Goal: Obtain resource: Download file/media

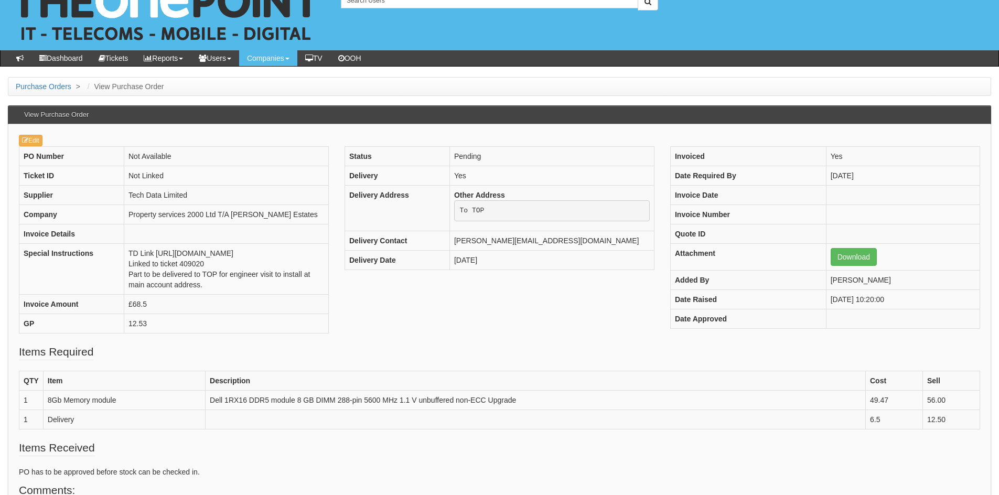
scroll to position [42, 0]
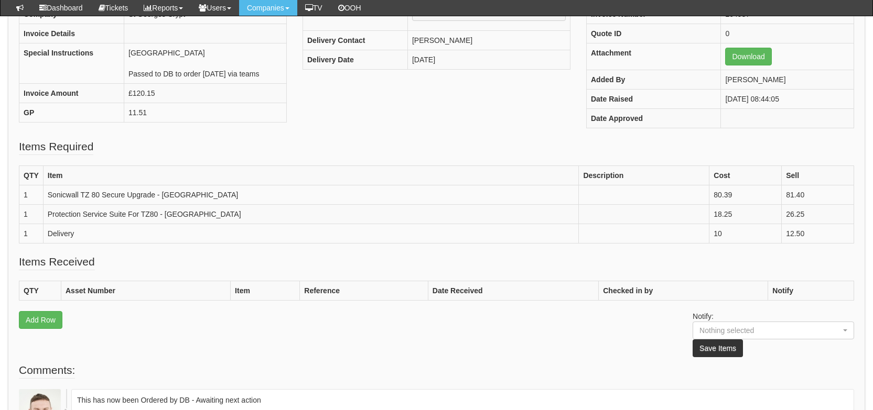
scroll to position [195, 0]
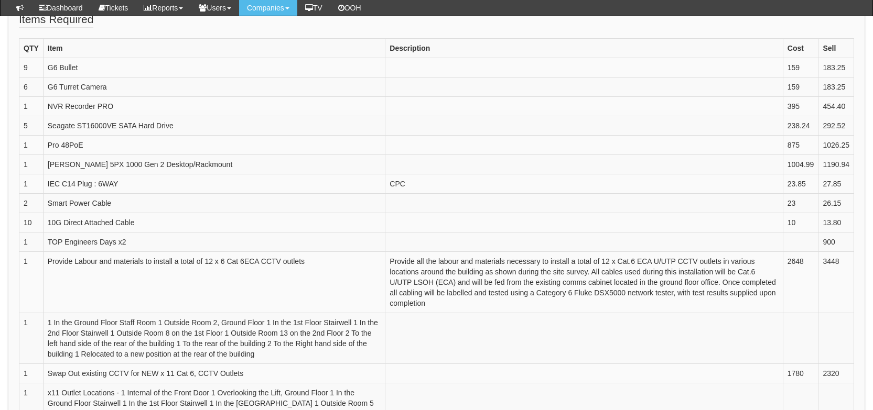
scroll to position [324, 0]
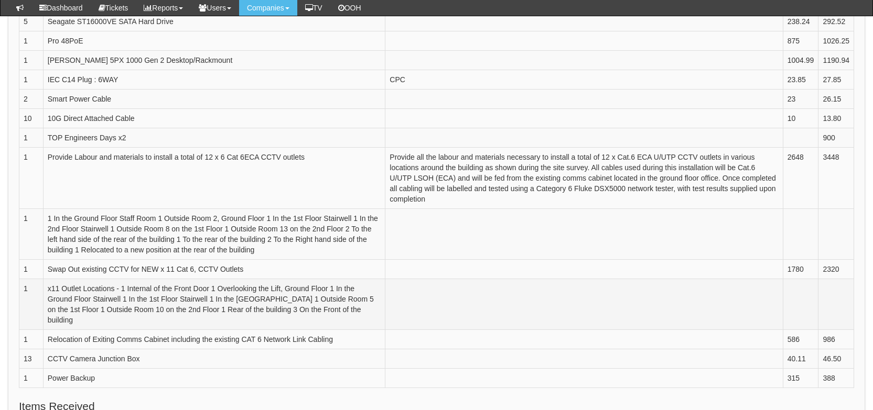
scroll to position [428, 0]
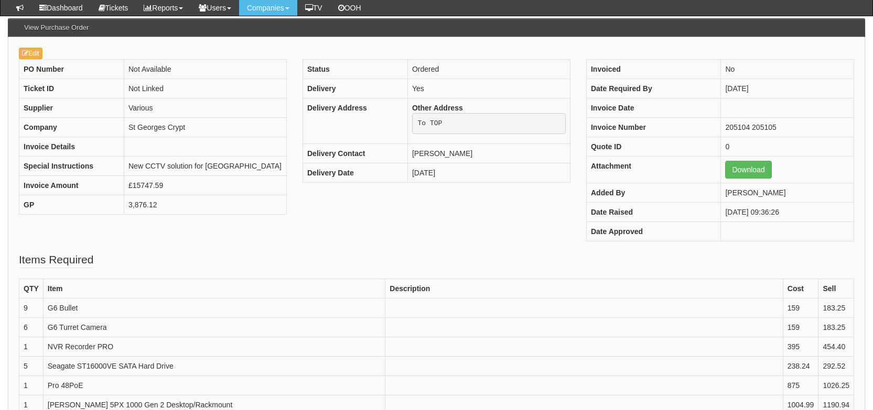
scroll to position [131, 0]
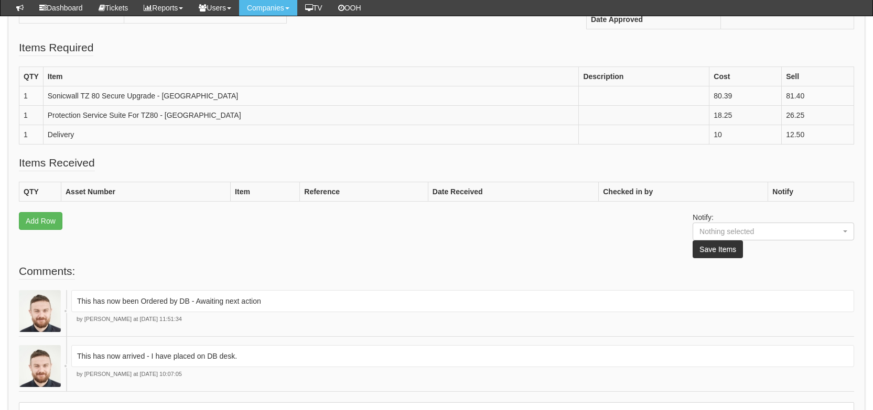
scroll to position [296, 0]
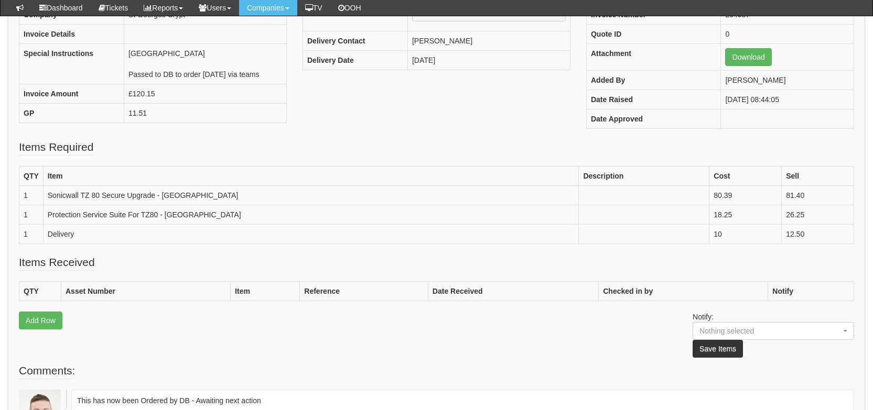
scroll to position [126, 0]
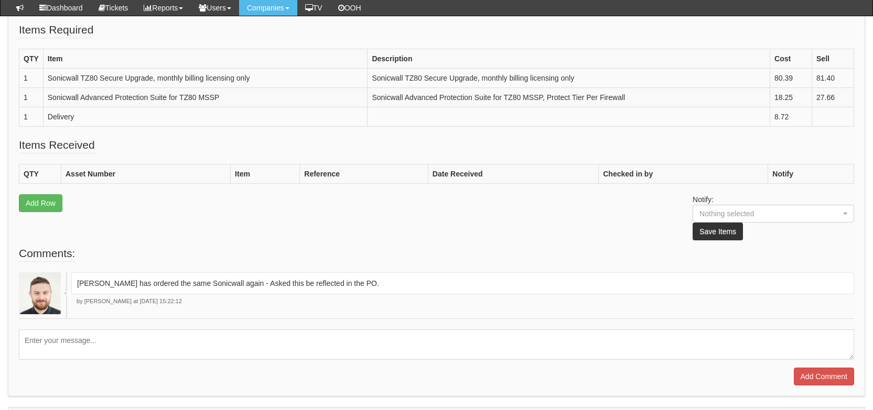
scroll to position [312, 0]
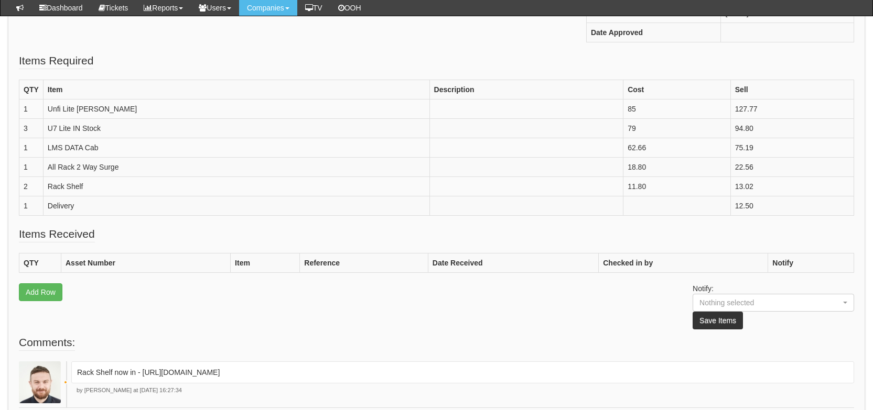
scroll to position [280, 0]
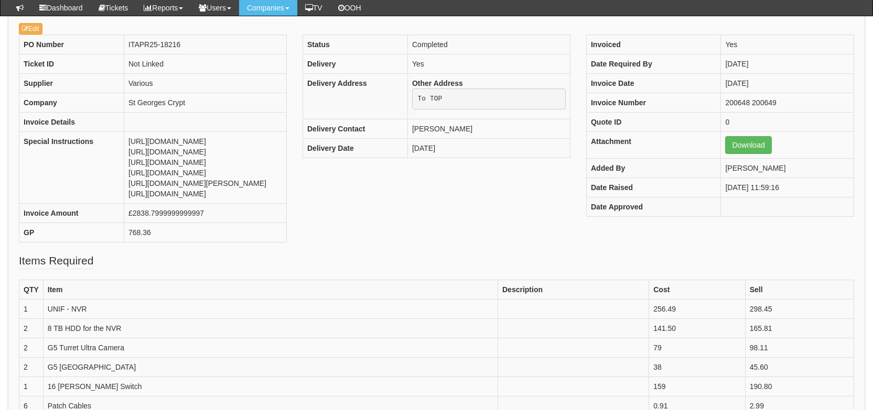
scroll to position [106, 0]
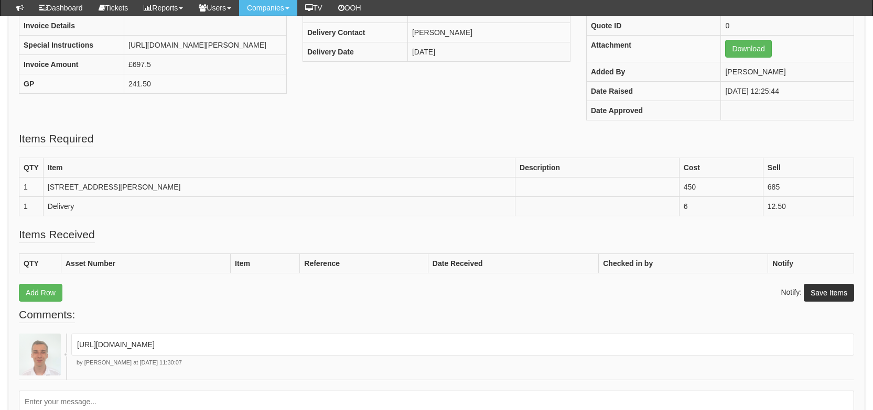
scroll to position [203, 0]
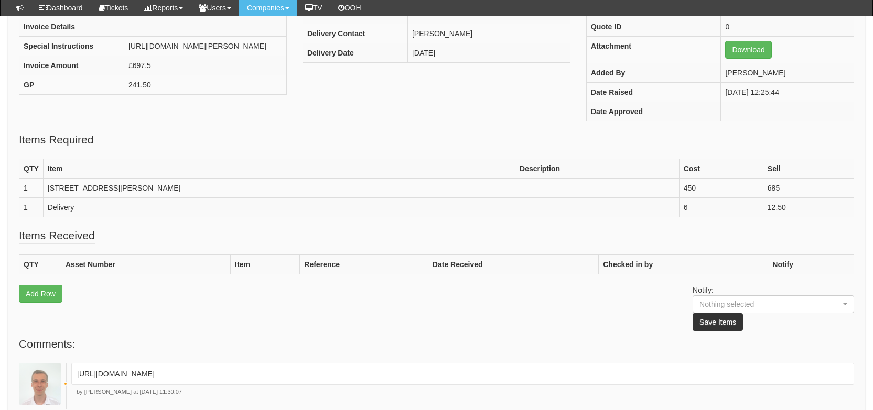
click at [390, 371] on p "[URL][DOMAIN_NAME]" at bounding box center [462, 374] width 771 height 10
click at [390, 371] on p "https://halo.theonepoint.co.uk/tickets?area=18&mainview=myviews&viewid=2&selid=…" at bounding box center [462, 374] width 771 height 10
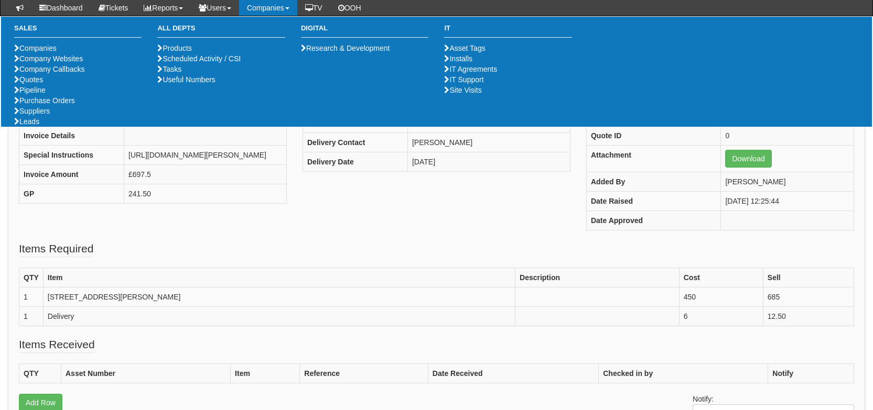
scroll to position [241, 0]
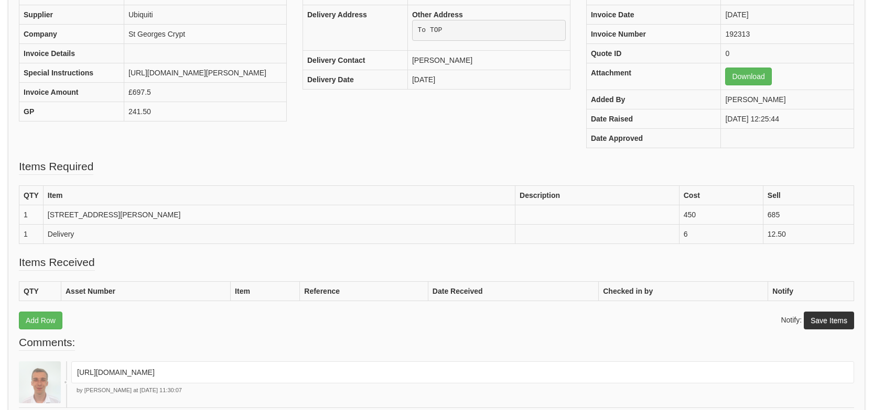
scroll to position [202, 0]
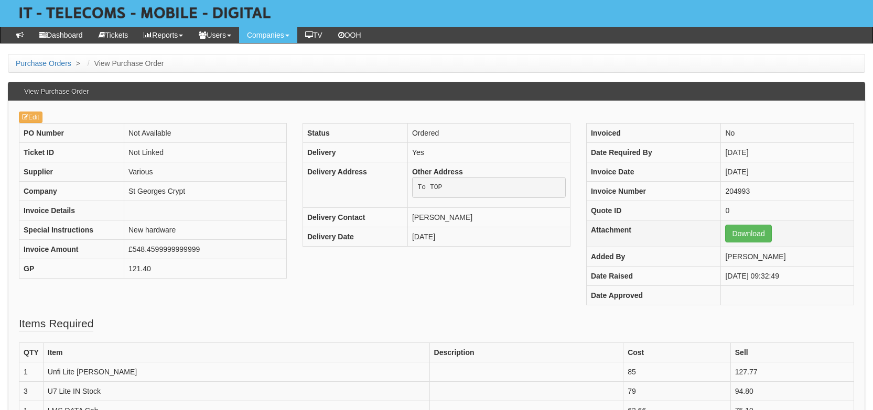
scroll to position [46, 0]
click at [734, 229] on link "Download" at bounding box center [748, 233] width 46 height 18
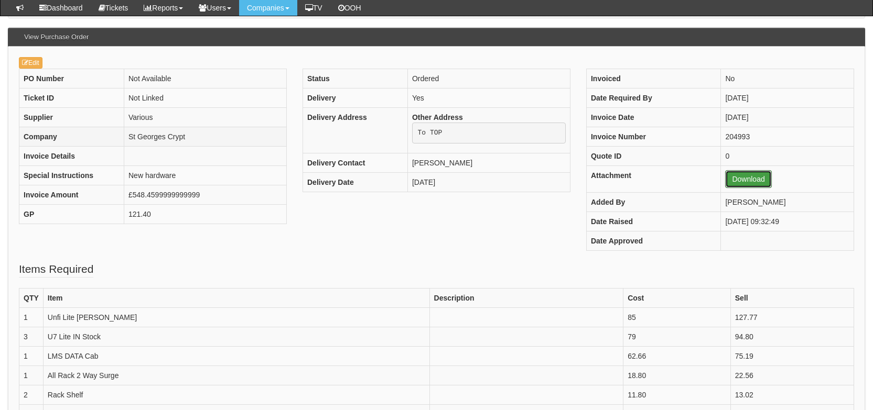
scroll to position [74, 0]
